Goal: Information Seeking & Learning: Learn about a topic

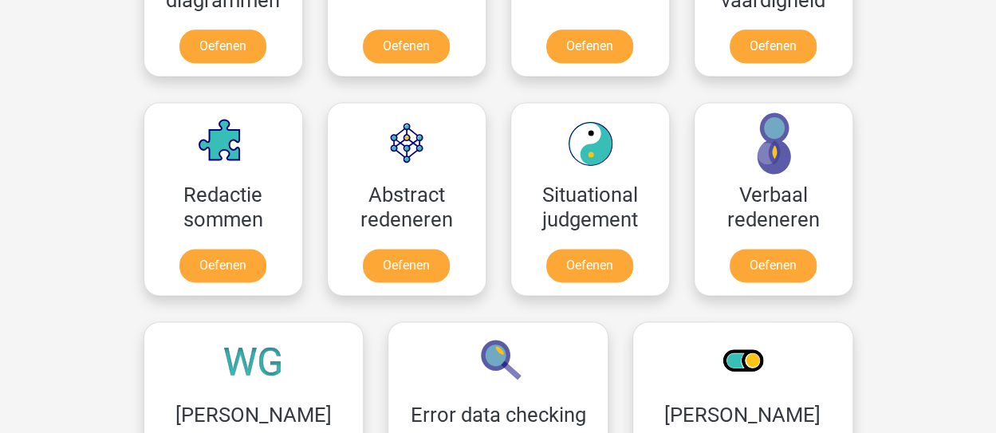
scroll to position [1086, 0]
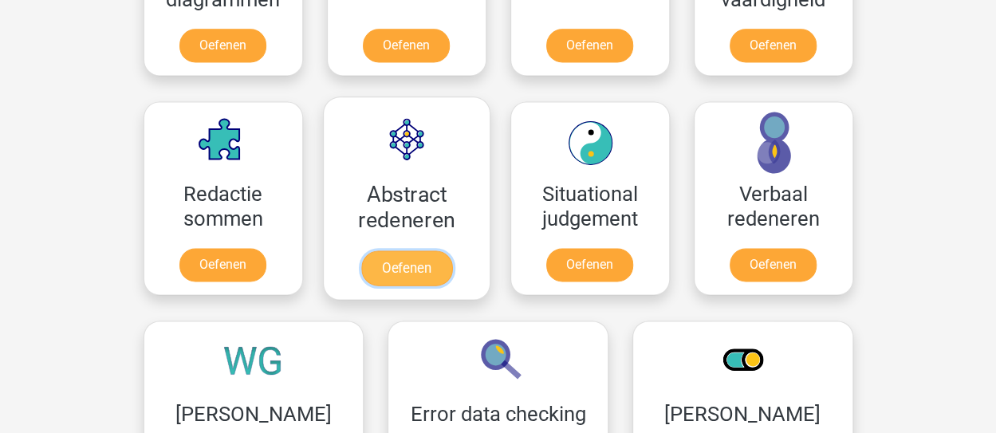
click at [421, 264] on link "Oefenen" at bounding box center [406, 268] width 91 height 35
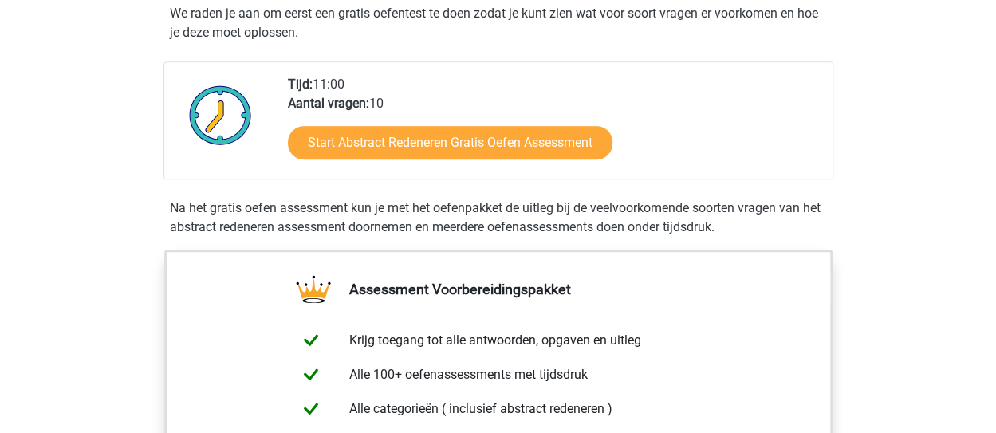
scroll to position [330, 0]
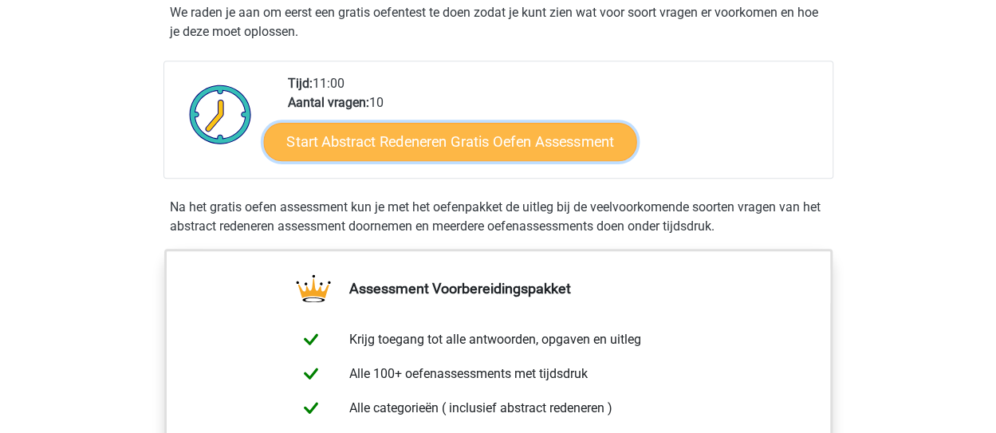
click at [440, 143] on link "Start Abstract Redeneren Gratis Oefen Assessment" at bounding box center [449, 141] width 373 height 38
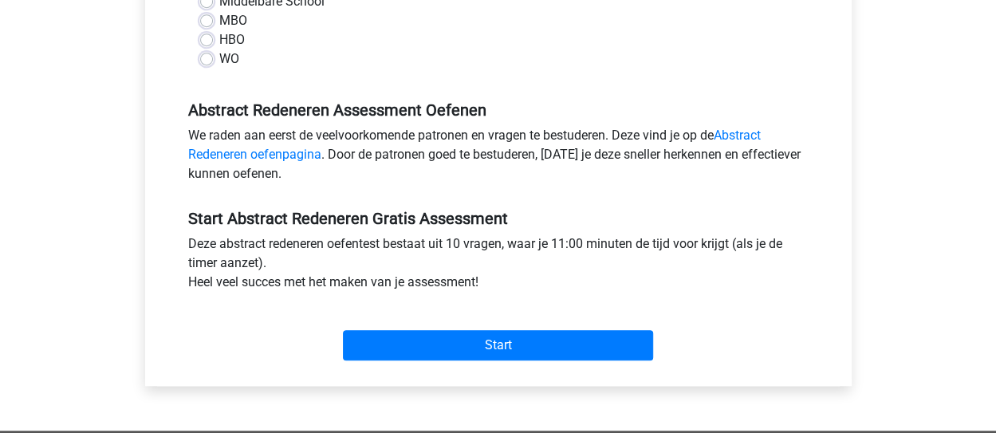
scroll to position [409, 0]
